Goal: Transaction & Acquisition: Book appointment/travel/reservation

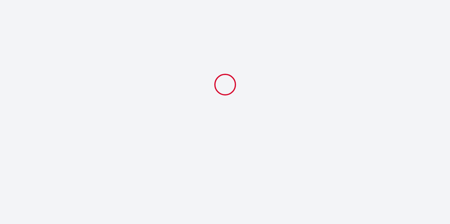
select select
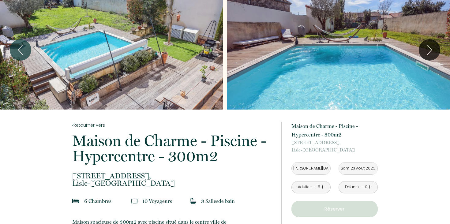
scroll to position [12, 0]
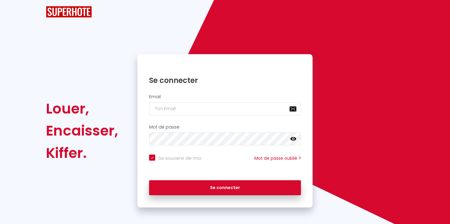
checkbox input "true"
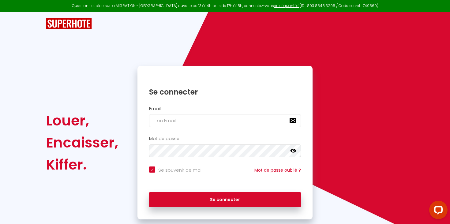
scroll to position [14, 0]
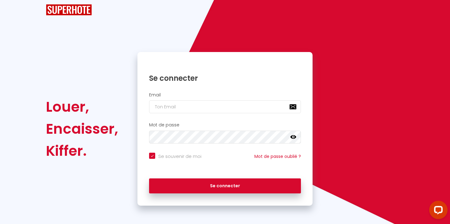
click at [128, 29] on div "Louer, Encaisser, Kiffer. Se connecter Email Mot de passe false Se souvenir de …" at bounding box center [225, 101] width 358 height 207
